Goal: Task Accomplishment & Management: Complete application form

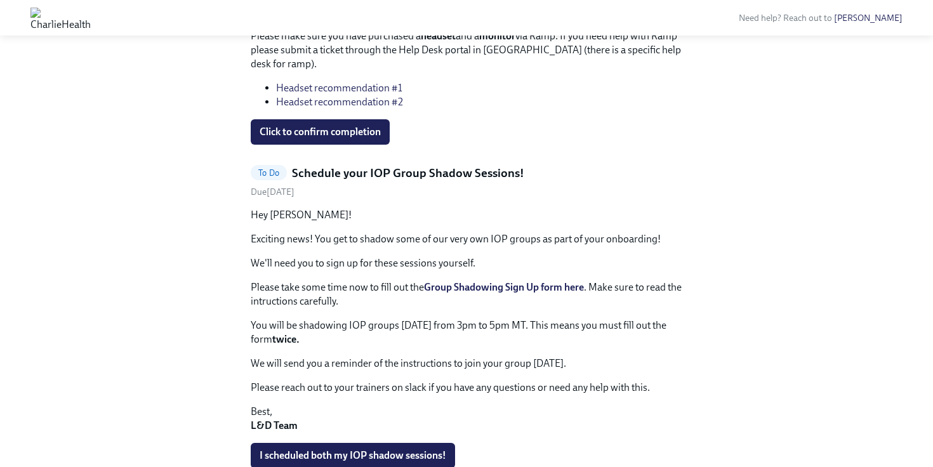
scroll to position [442, 0]
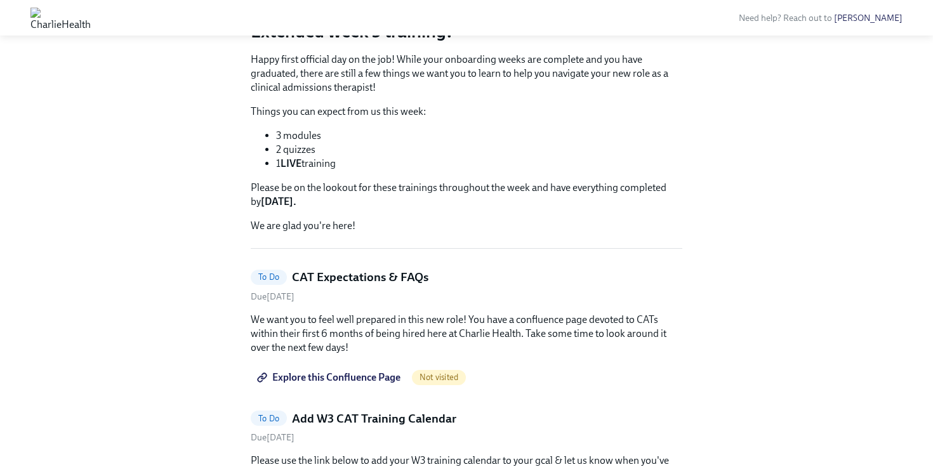
scroll to position [55, 0]
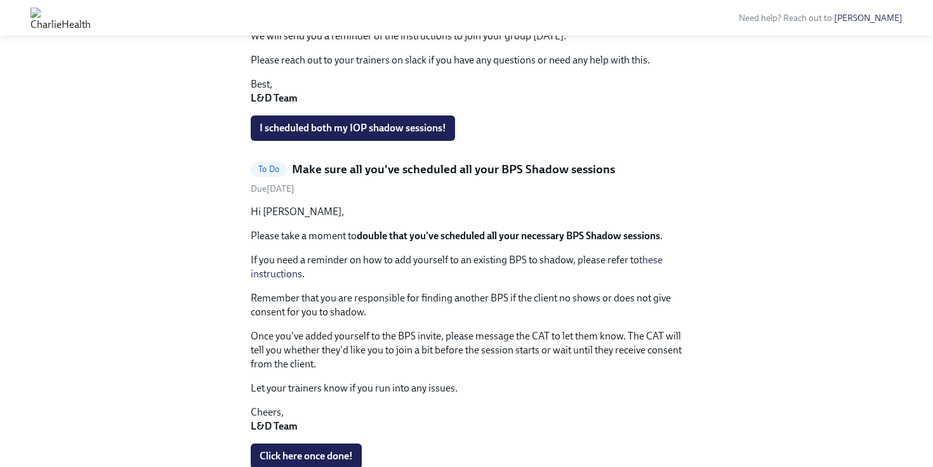
scroll to position [779, 0]
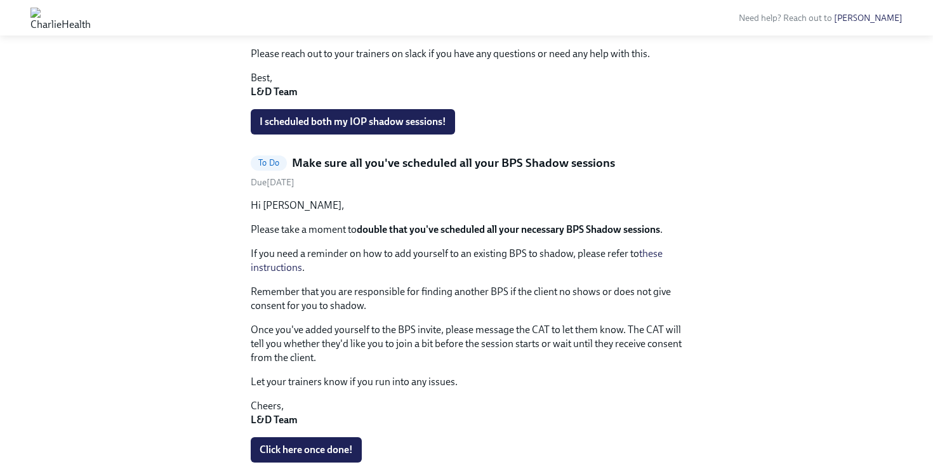
click at [289, 269] on link "these instructions" at bounding box center [457, 260] width 412 height 26
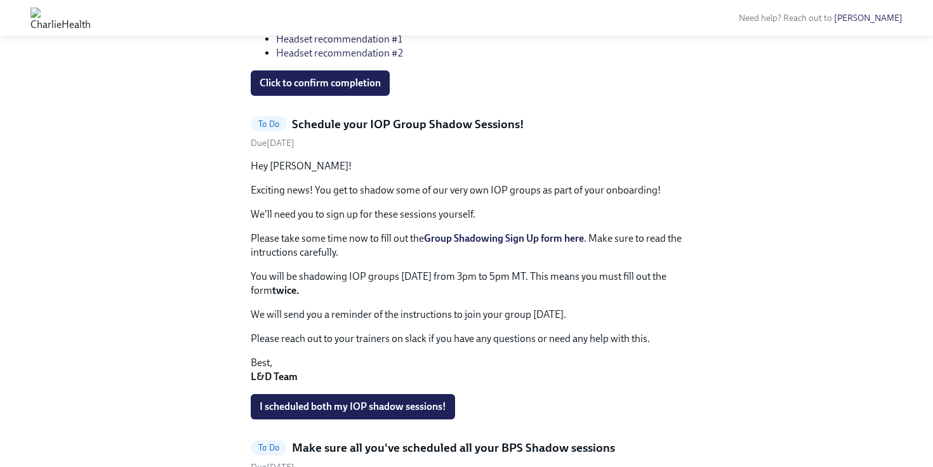
scroll to position [503, 0]
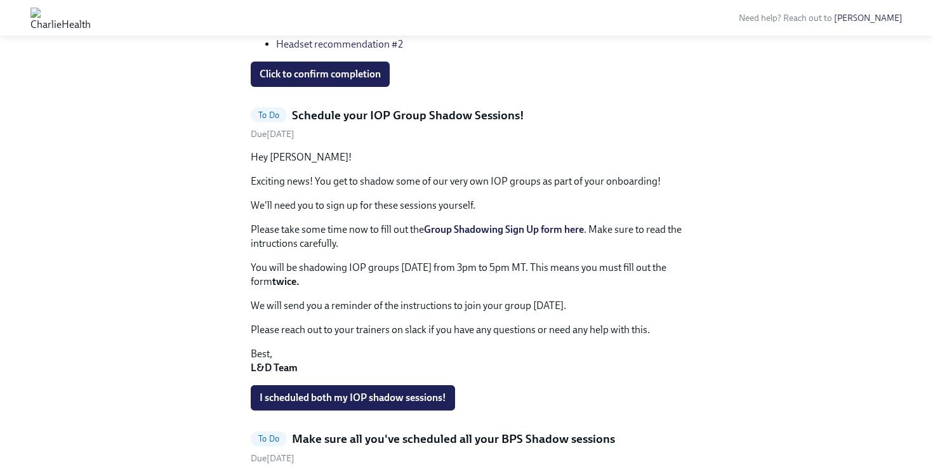
click at [494, 230] on strong "Group Shadowing Sign Up form here" at bounding box center [504, 229] width 160 height 12
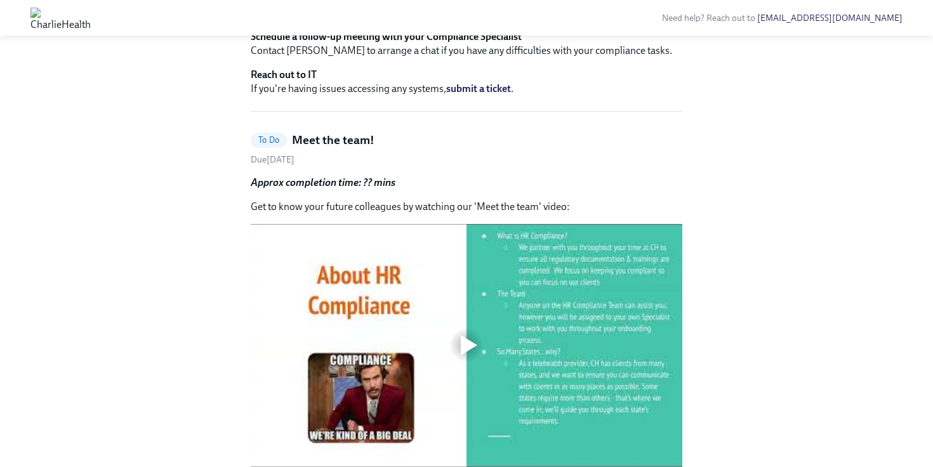
scroll to position [201, 0]
